Goal: Answer question/provide support

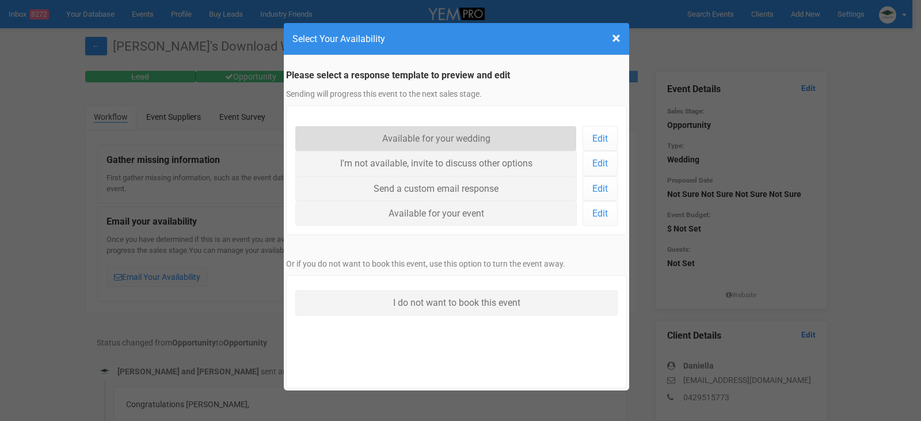
click at [421, 135] on link "Available for your wedding" at bounding box center [435, 138] width 281 height 25
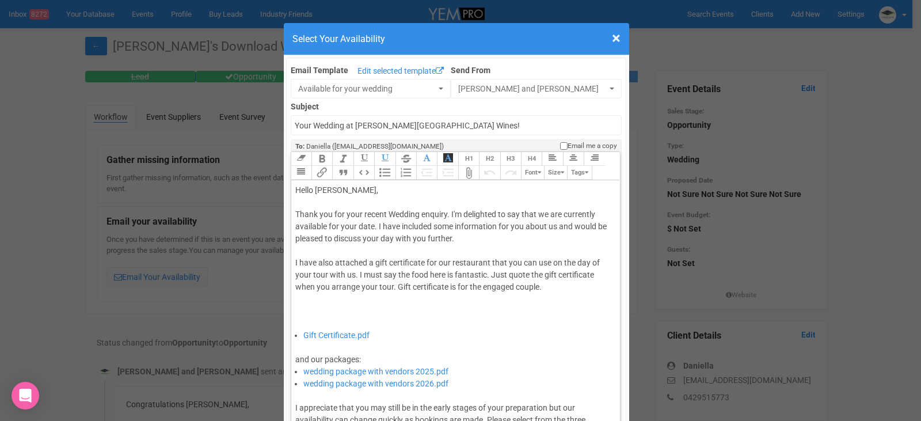
click at [371, 223] on div "Thank you for your recent Wedding enquiry. I'm delighted to say that we are cur…" at bounding box center [453, 268] width 317 height 121
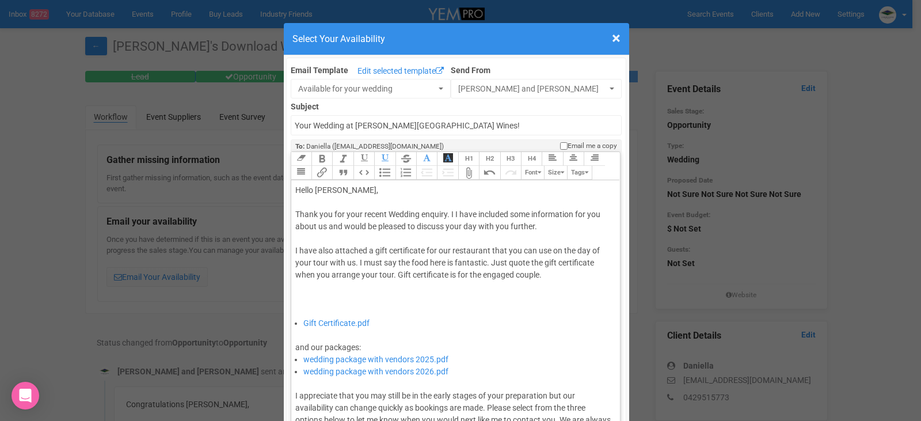
type trix-editor "<div>Hello [PERSON_NAME],&nbsp;</div><div><br></div><div>Thank you for your rec…"
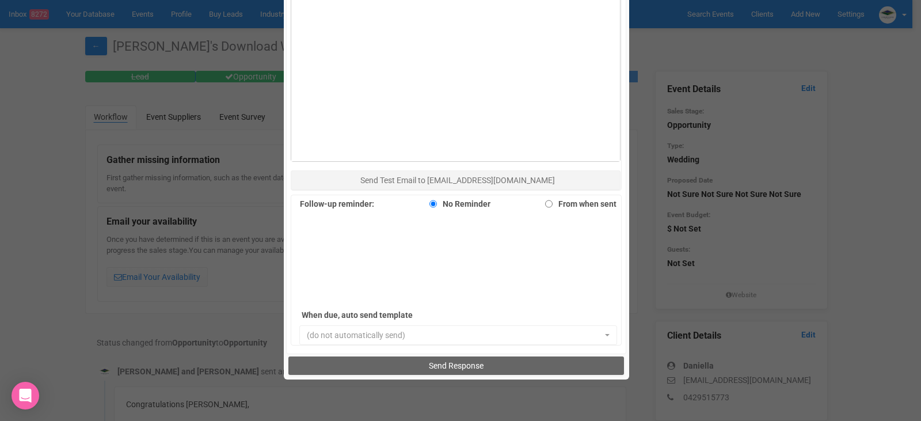
scroll to position [748, 0]
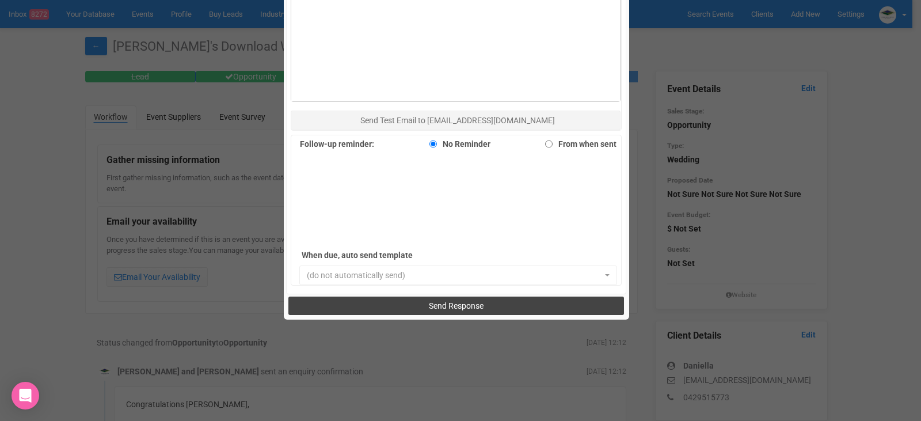
click at [469, 306] on span "Send Response" at bounding box center [456, 305] width 55 height 9
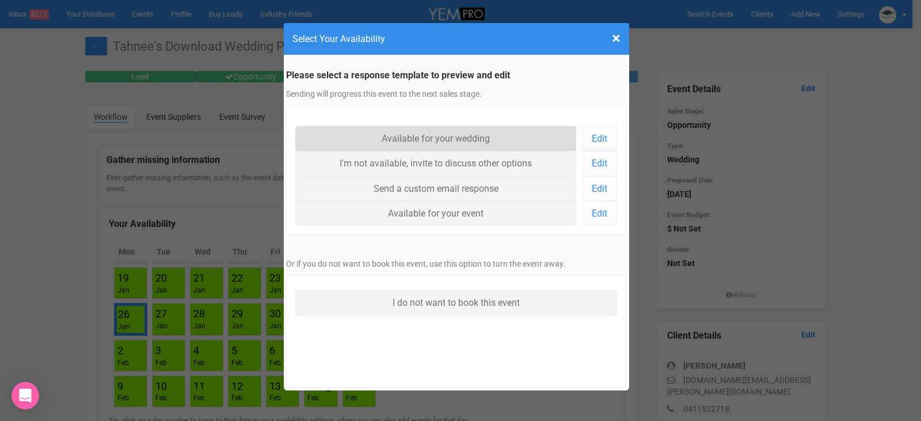
click at [473, 138] on link "Available for your wedding" at bounding box center [435, 138] width 281 height 25
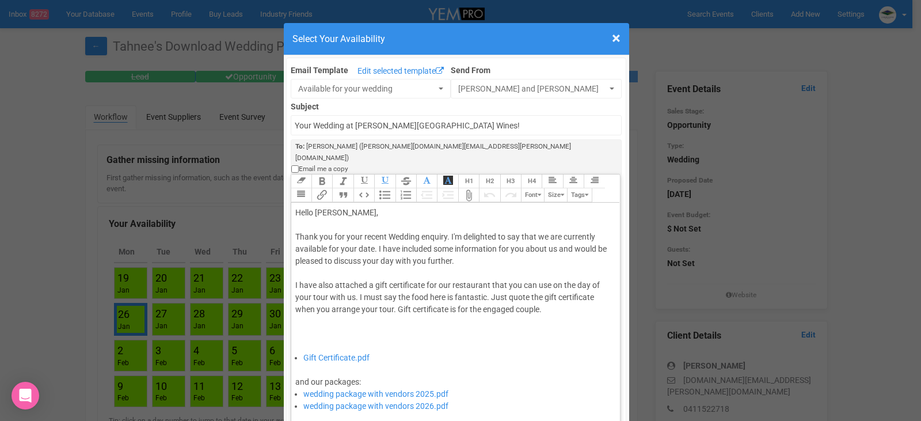
click at [372, 231] on div "Thank you for your recent Wedding enquiry. I'm delighted to say that we are cur…" at bounding box center [453, 291] width 317 height 121
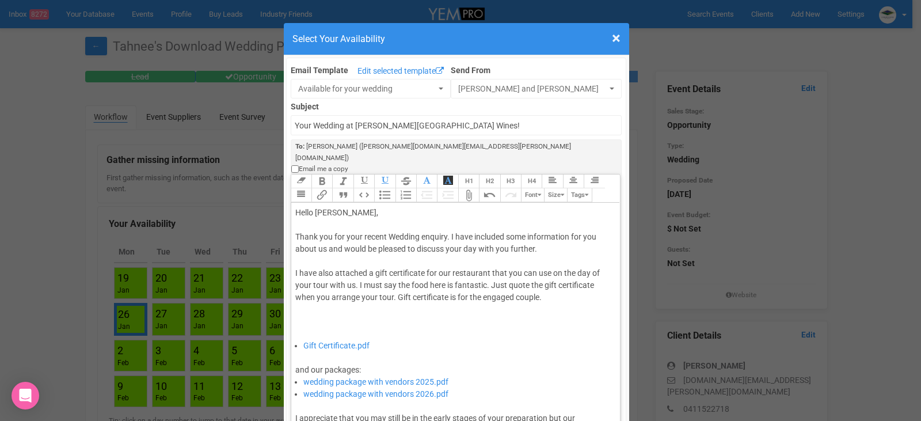
click at [557, 231] on div "Thank you for your recent Wedding enquiry. I have included some information for…" at bounding box center [453, 285] width 317 height 109
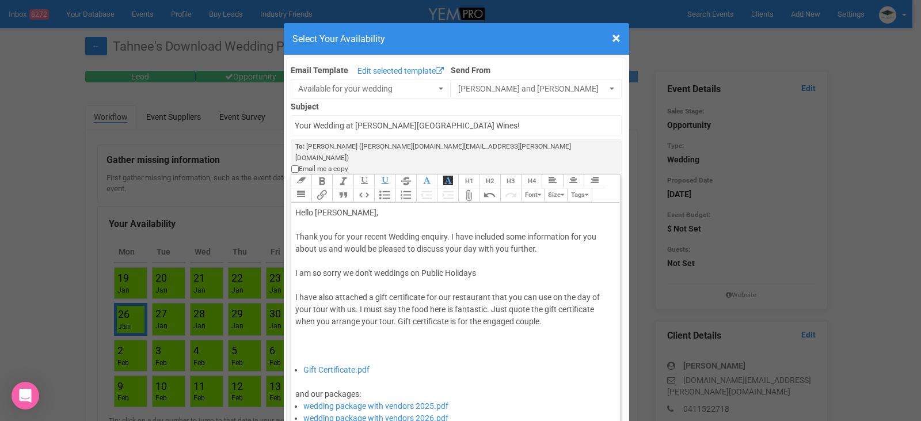
click at [508, 251] on div "Thank you for your recent Wedding enquiry. I have included some information for…" at bounding box center [453, 297] width 317 height 133
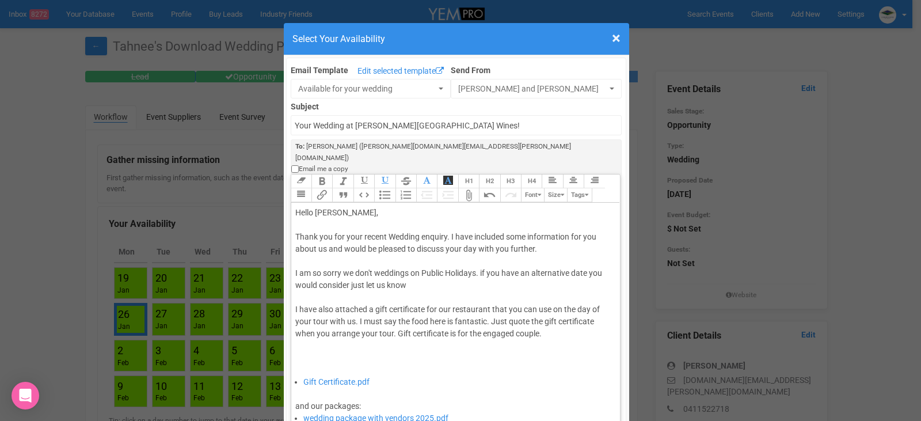
drag, startPoint x: 421, startPoint y: 263, endPoint x: 291, endPoint y: 255, distance: 130.9
click at [295, 255] on div "Thank you for your recent Wedding enquiry. I have included some information for…" at bounding box center [453, 303] width 317 height 145
click at [316, 174] on button "Bold" at bounding box center [321, 181] width 21 height 14
click at [472, 273] on div "Thank you for your recent Wedding enquiry. I have included some information for…" at bounding box center [453, 303] width 317 height 145
click at [440, 261] on div "Thank you for your recent Wedding enquiry. I have included some information for…" at bounding box center [453, 303] width 317 height 145
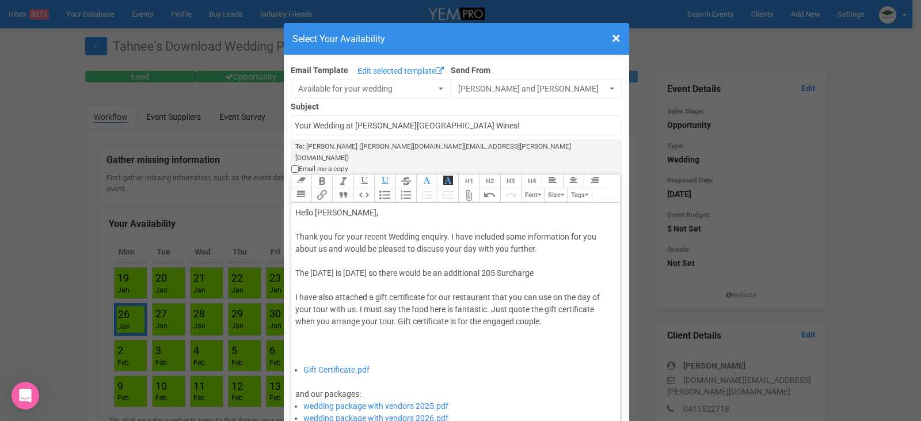
drag, startPoint x: 581, startPoint y: 251, endPoint x: 292, endPoint y: 253, distance: 288.3
click at [295, 253] on div "Thank you for your recent Wedding enquiry. I have included some information for…" at bounding box center [453, 297] width 317 height 133
click at [318, 174] on button "Bold" at bounding box center [321, 181] width 21 height 14
click at [500, 364] on li "Gift Certificate.pdf" at bounding box center [457, 370] width 309 height 12
click at [541, 268] on strong "The 26th of January is Australia day so there would be an additional 205 Surcha…" at bounding box center [418, 272] width 246 height 9
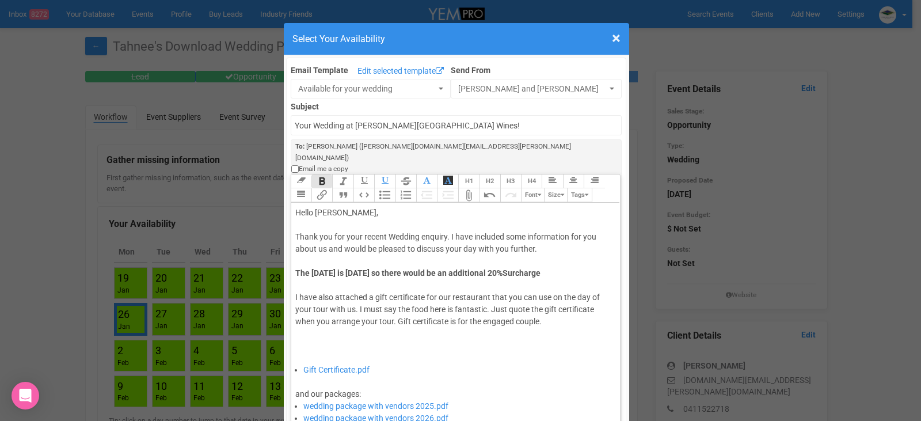
type trix-editor "<div>Hello Tahnee,&nbsp;</div><div><br></div><div>Thank you for your recent Wed…"
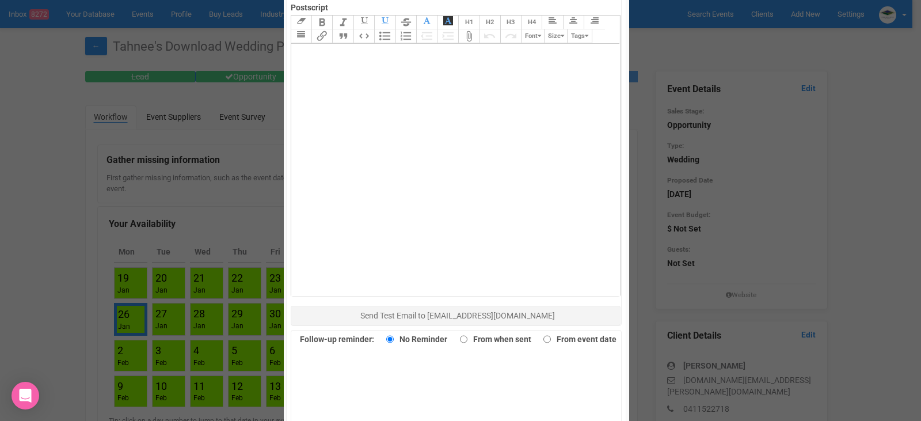
scroll to position [791, 0]
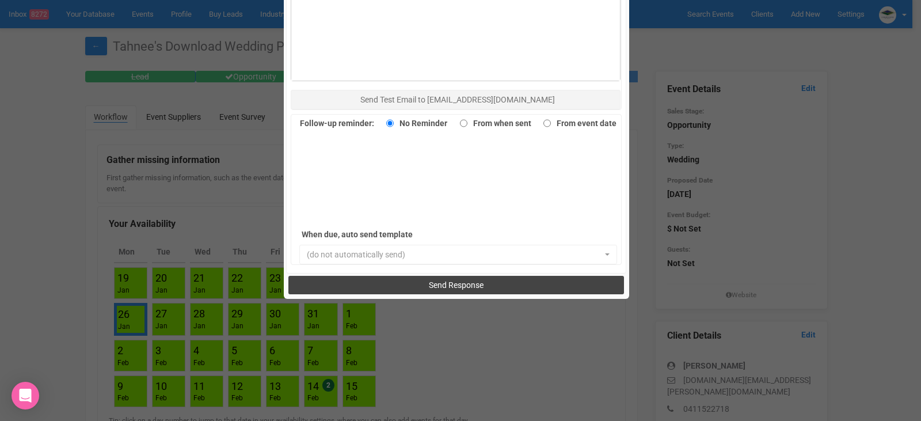
click at [446, 280] on span "Send Response" at bounding box center [456, 284] width 55 height 9
